Goal: Transaction & Acquisition: Purchase product/service

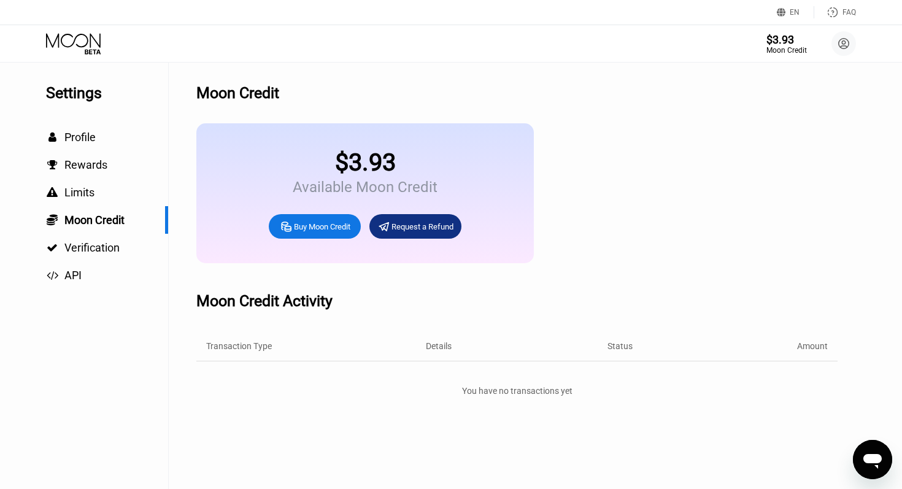
click at [311, 232] on div "Buy Moon Credit" at bounding box center [315, 226] width 92 height 25
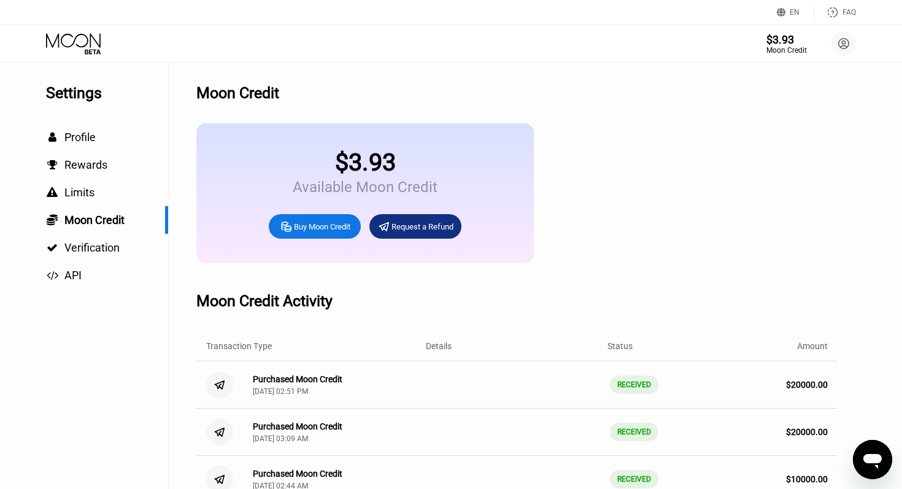
click at [322, 225] on div "Buy Moon Credit Amount (Minimum: $5.00) USD Payment Method BITCOIN Conversion R…" at bounding box center [451, 244] width 271 height 87
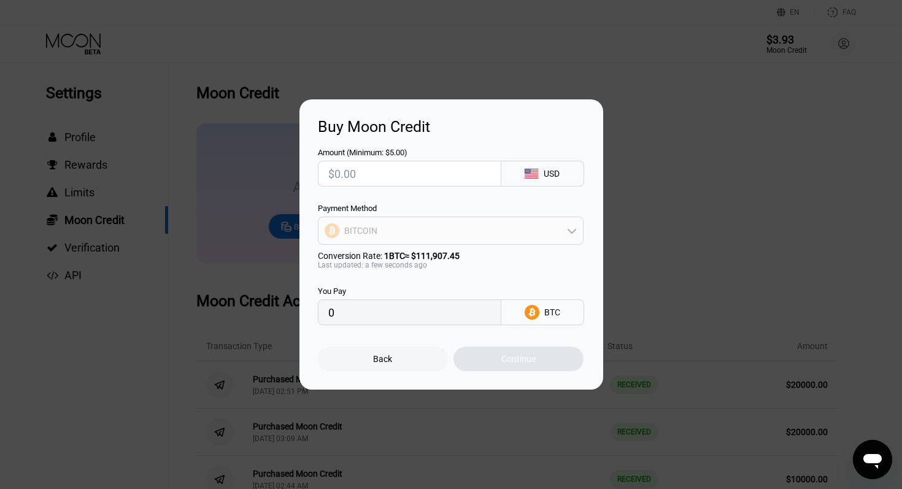
click at [428, 233] on div "BITCOIN" at bounding box center [451, 231] width 265 height 25
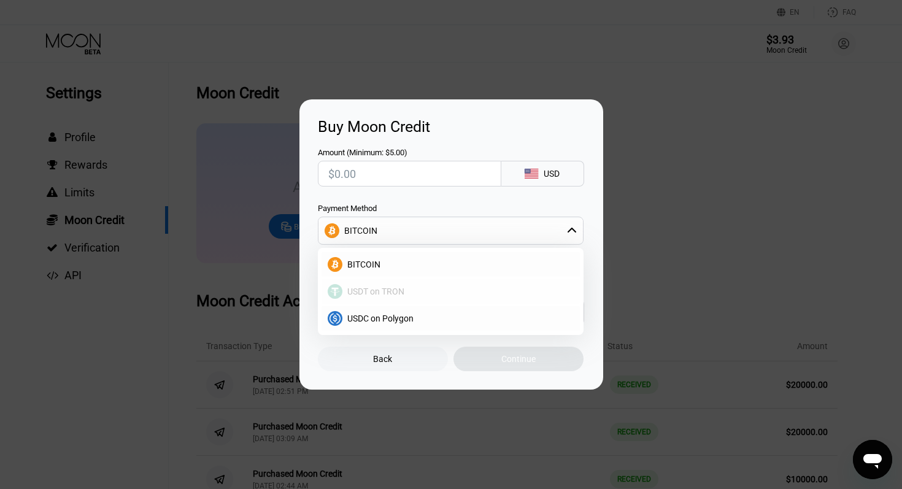
click at [387, 290] on span "USDT on TRON" at bounding box center [375, 292] width 57 height 10
type input "0.00"
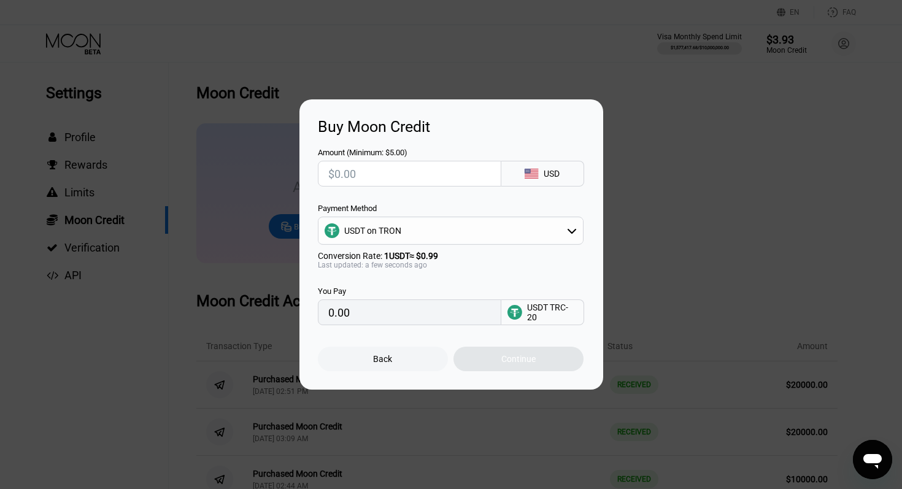
click at [377, 177] on input "text" at bounding box center [409, 173] width 163 height 25
type input "$2"
type input "2.02"
type input "$20"
type input "20.20"
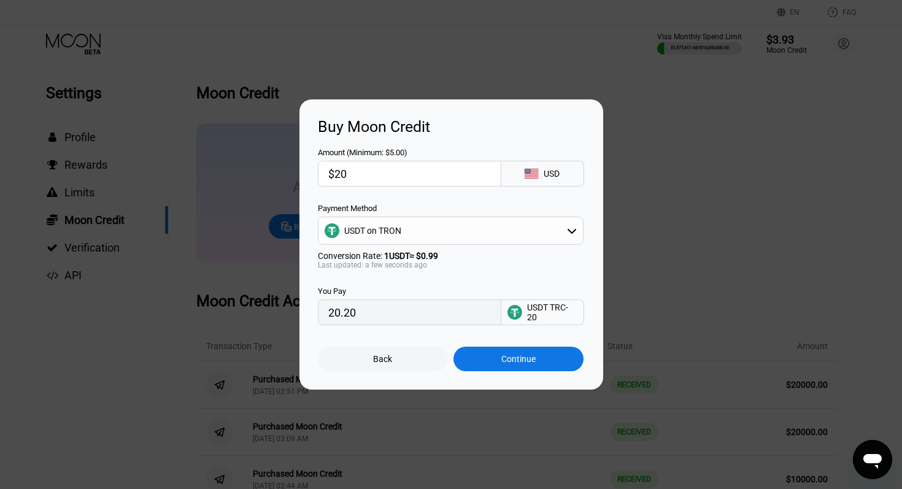
type input "$200"
type input "202.02"
type input "$2000"
type input "2020.20"
type input "$20000"
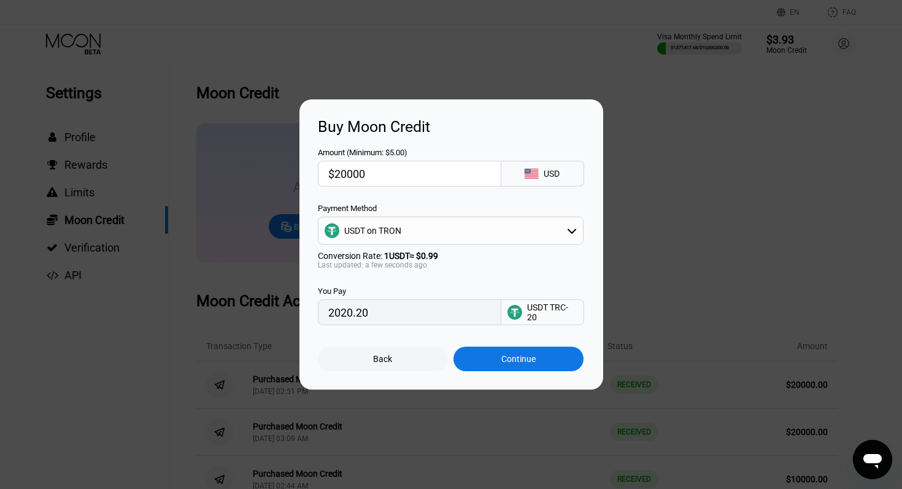
type input "20202.02"
type input "$20000"
click at [518, 360] on div "Continue" at bounding box center [519, 359] width 34 height 10
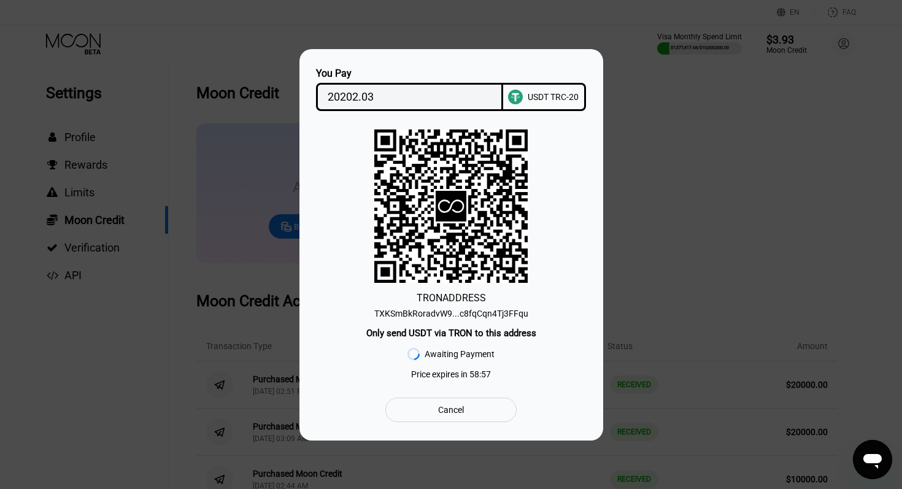
click at [495, 312] on div "TXKSmBkRoradvW9...c8fqCqn4Tj3FFqu" at bounding box center [451, 314] width 154 height 10
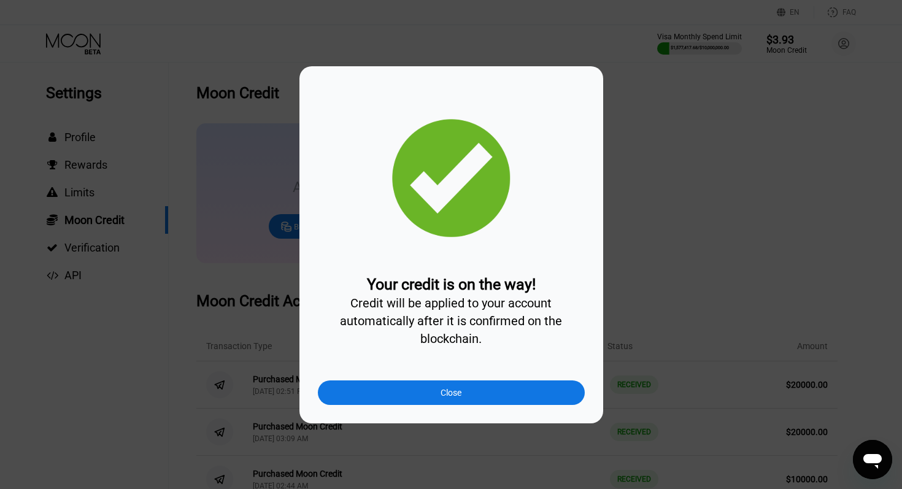
click at [499, 394] on div "Close" at bounding box center [451, 393] width 267 height 25
